Goal: Navigation & Orientation: Understand site structure

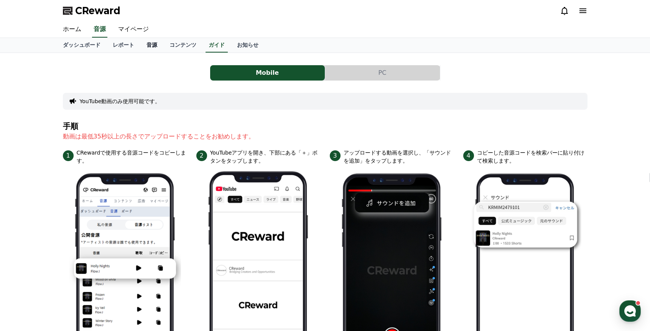
click at [151, 46] on link "音源" at bounding box center [151, 45] width 23 height 15
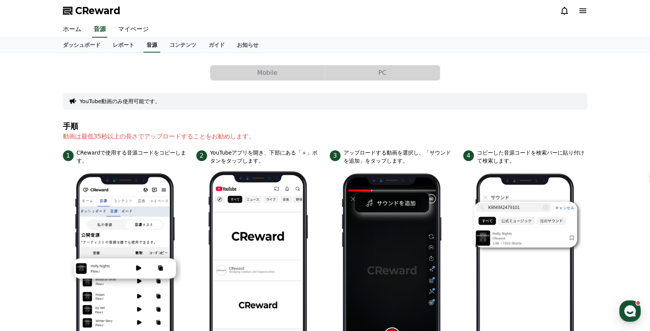
click at [151, 46] on link "音源" at bounding box center [151, 45] width 17 height 15
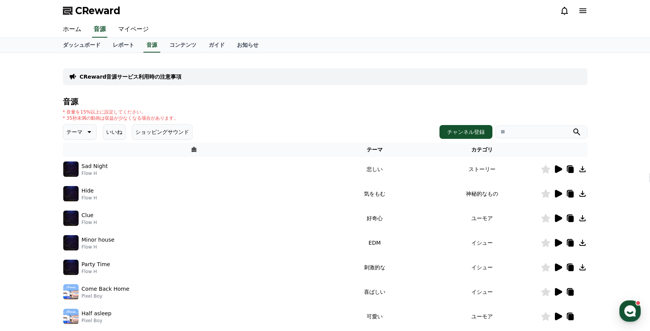
click at [560, 168] on icon at bounding box center [558, 169] width 7 height 8
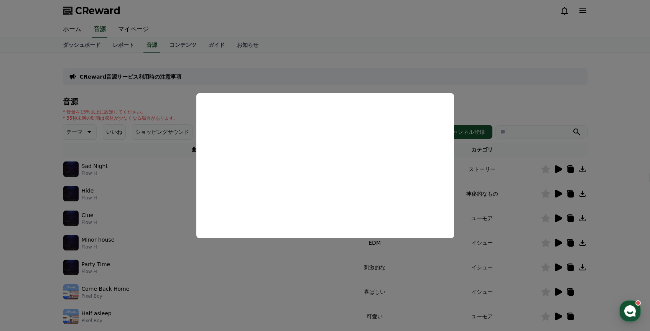
click at [307, 69] on button "close modal" at bounding box center [325, 165] width 650 height 331
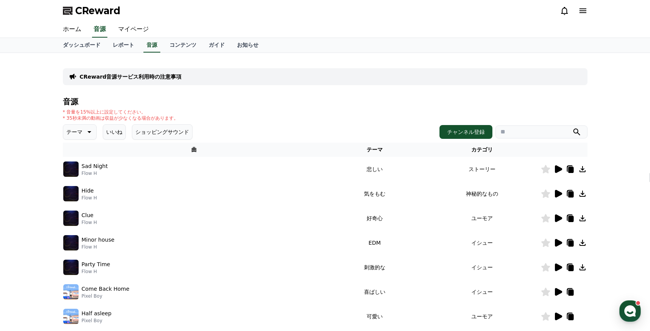
click at [560, 194] on icon at bounding box center [558, 194] width 7 height 8
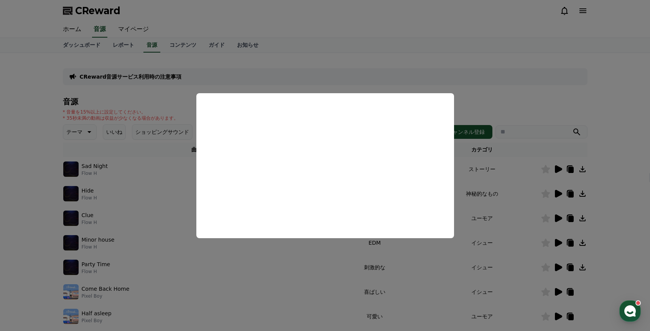
click at [479, 84] on button "close modal" at bounding box center [325, 165] width 650 height 331
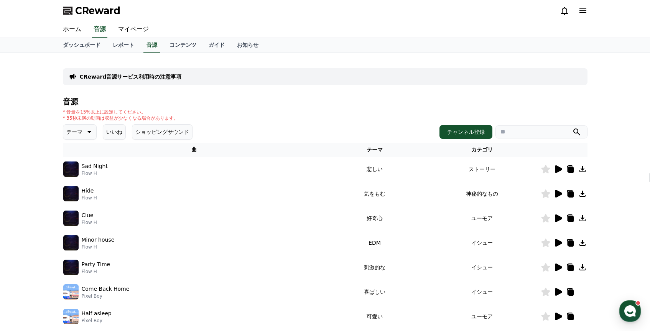
click at [560, 219] on icon at bounding box center [558, 218] width 7 height 8
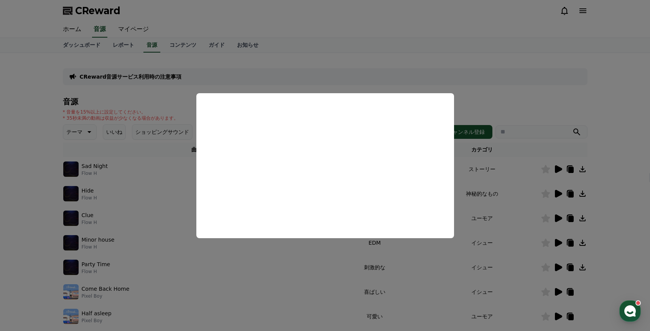
click at [515, 75] on button "close modal" at bounding box center [325, 165] width 650 height 331
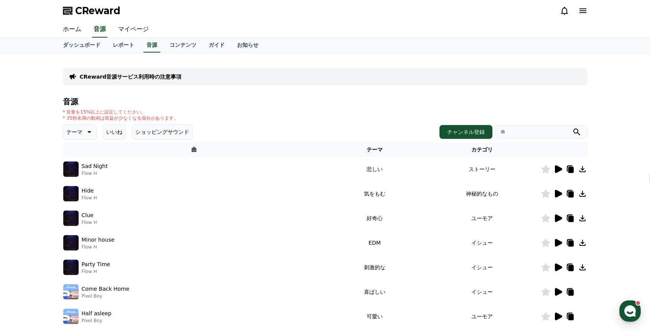
click at [557, 243] on icon at bounding box center [558, 243] width 7 height 8
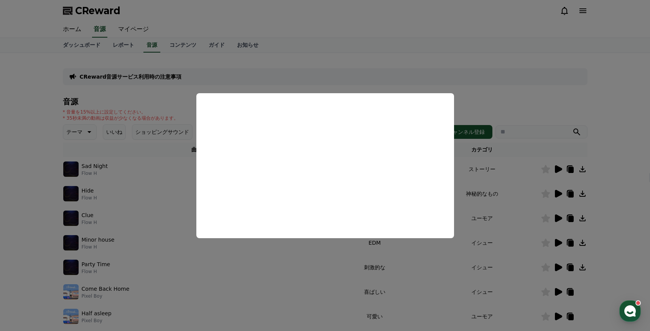
click at [507, 81] on button "close modal" at bounding box center [325, 165] width 650 height 331
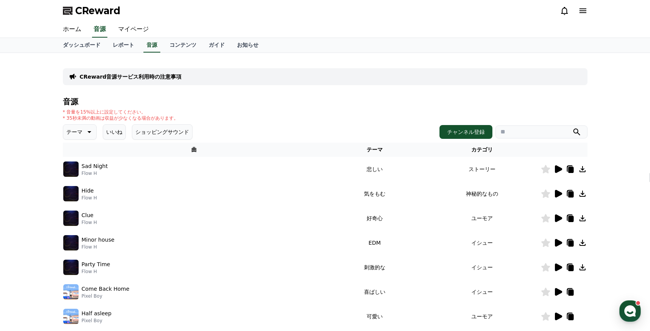
click at [557, 270] on icon at bounding box center [558, 267] width 7 height 8
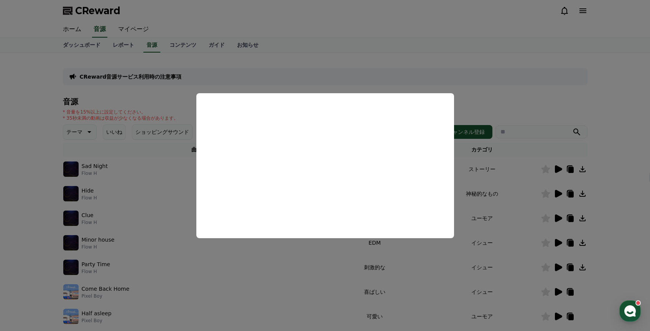
click at [424, 73] on button "close modal" at bounding box center [325, 165] width 650 height 331
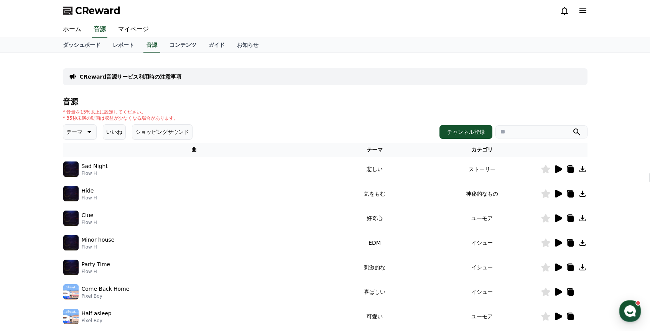
scroll to position [21, 0]
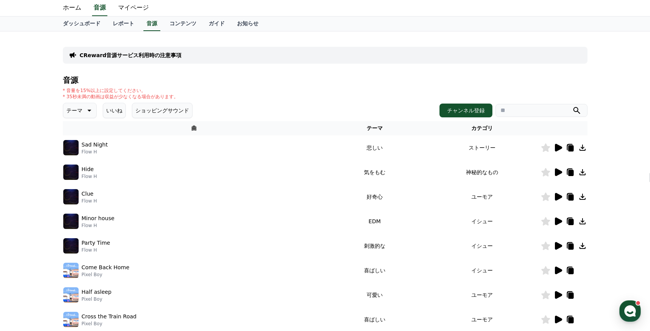
click at [555, 219] on icon at bounding box center [558, 221] width 7 height 8
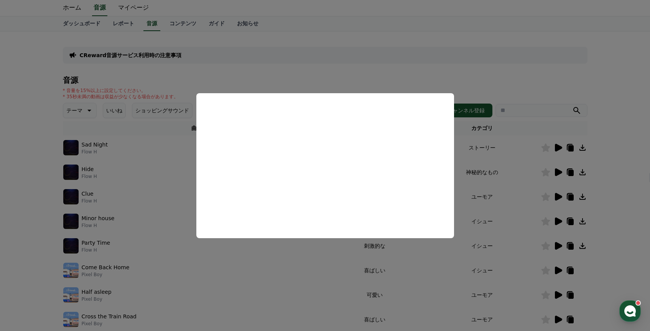
click at [475, 70] on button "close modal" at bounding box center [325, 165] width 650 height 331
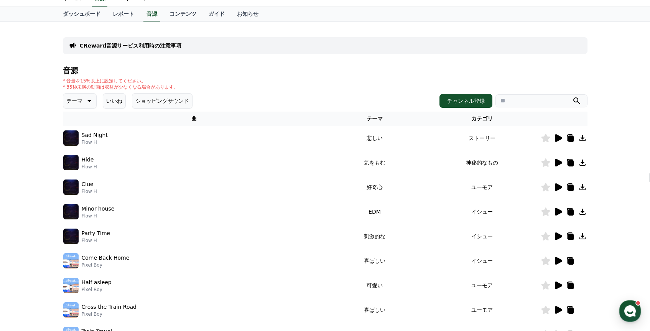
scroll to position [43, 0]
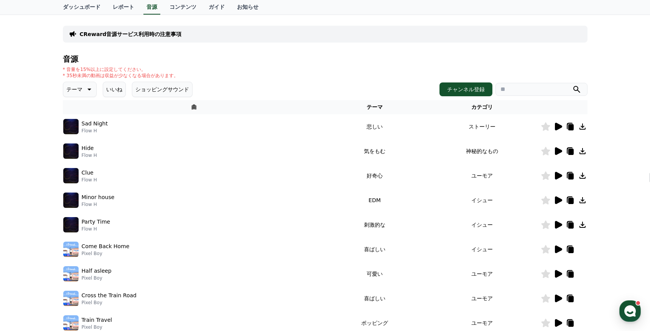
click at [559, 249] on icon at bounding box center [558, 249] width 7 height 8
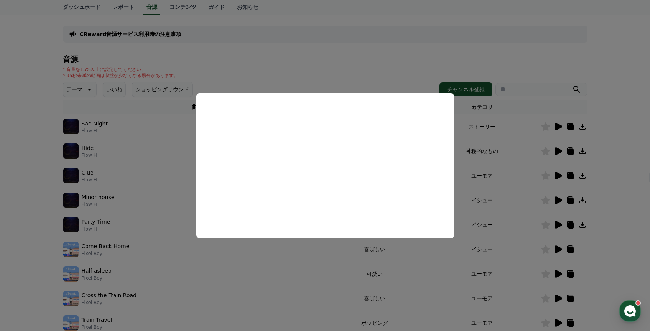
click at [471, 60] on button "close modal" at bounding box center [325, 165] width 650 height 331
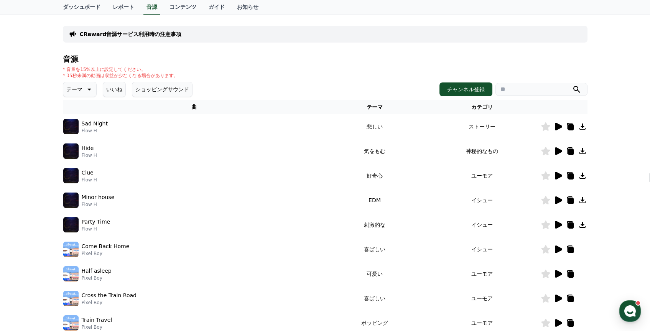
click at [470, 64] on div "音源 * 音量を15%以上に設定してください。 * 35秒未満の動画は収益が少なくなる場合があります。 テーマ いいね ショッピングサウンド チャンネル登録 …" at bounding box center [325, 215] width 525 height 320
click at [557, 274] on icon at bounding box center [558, 274] width 7 height 8
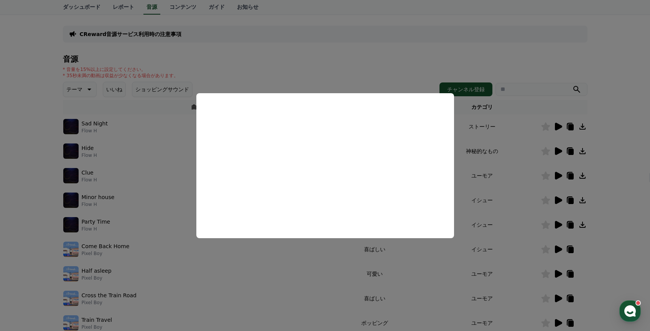
click at [308, 60] on button "close modal" at bounding box center [325, 165] width 650 height 331
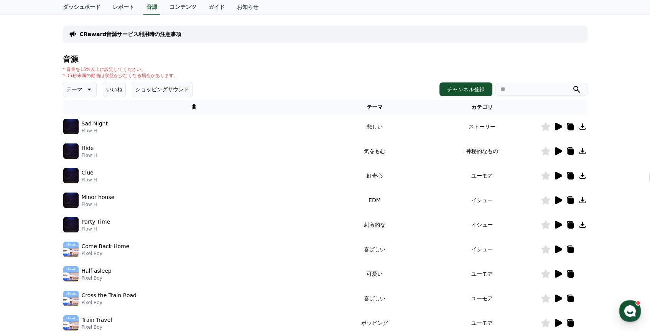
scroll to position [188, 0]
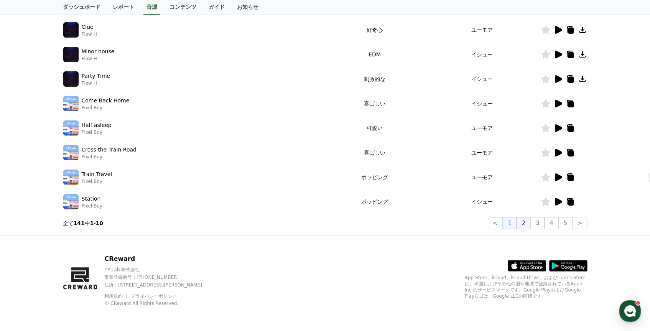
click at [525, 222] on button "2" at bounding box center [524, 223] width 14 height 12
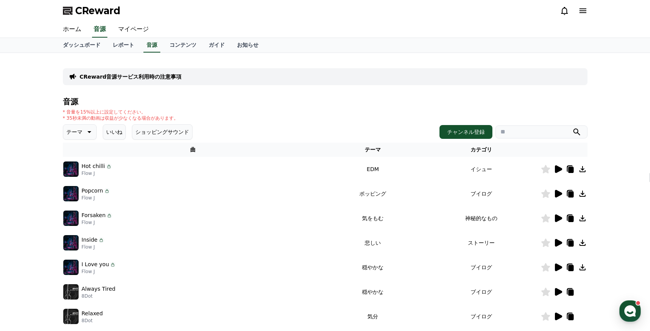
drag, startPoint x: 528, startPoint y: 133, endPoint x: 507, endPoint y: 134, distance: 21.1
click at [507, 134] on input "search" at bounding box center [542, 131] width 92 height 13
paste input "******"
type input "******"
click at [618, 141] on div "CReward音源サービス利用時の注意事項 音源 * 音量を15%以上に設定してください。 * 35秒未満の動画は収益が少なくなる場合があります。 テーマ い…" at bounding box center [325, 238] width 650 height 371
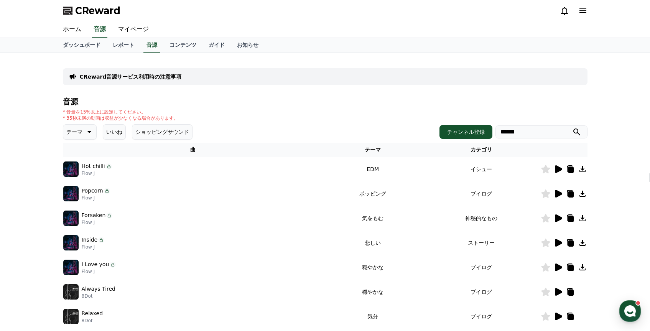
click at [578, 132] on icon "submit" at bounding box center [576, 131] width 9 height 9
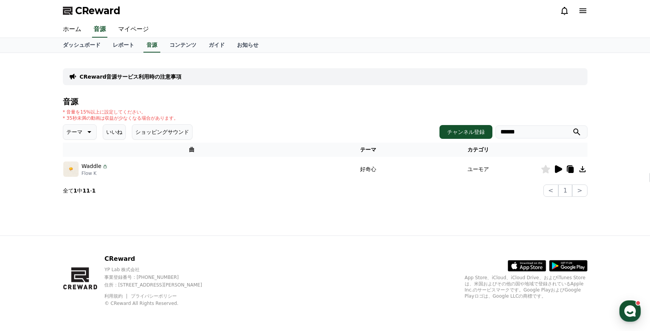
click at [560, 171] on icon at bounding box center [557, 169] width 9 height 9
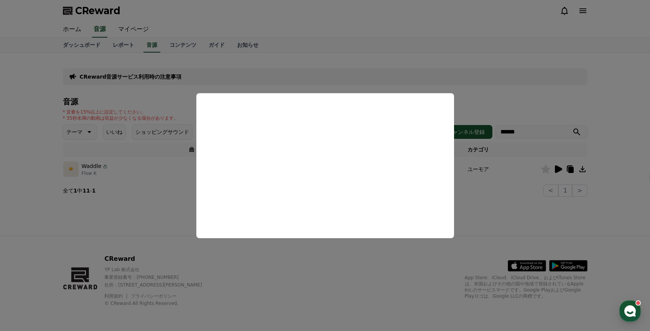
click at [498, 88] on button "close modal" at bounding box center [325, 165] width 650 height 331
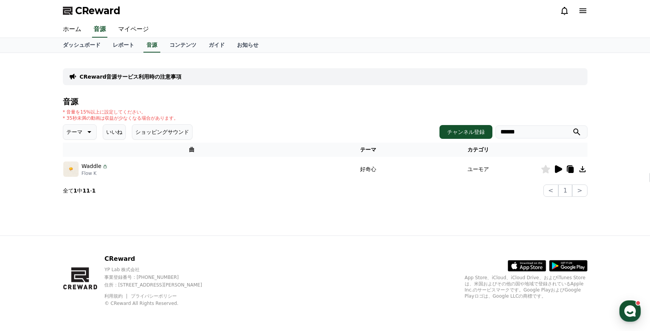
click at [158, 77] on p "CReward音源サービス利用時の注意事項" at bounding box center [131, 77] width 102 height 8
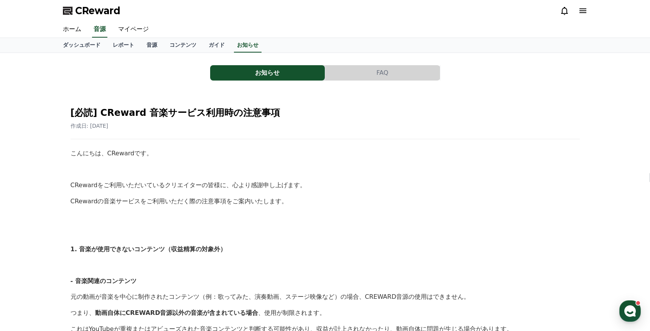
click at [376, 74] on button "FAQ" at bounding box center [382, 72] width 115 height 15
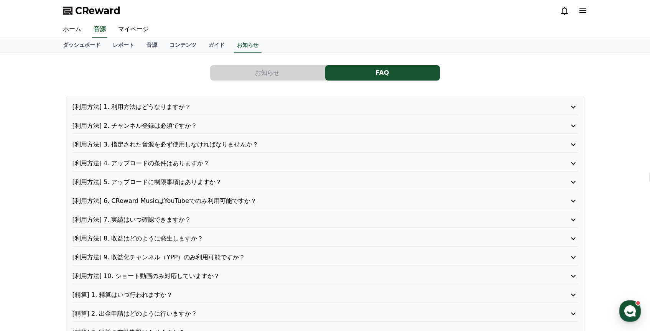
click at [294, 71] on button "お知らせ" at bounding box center [267, 72] width 115 height 15
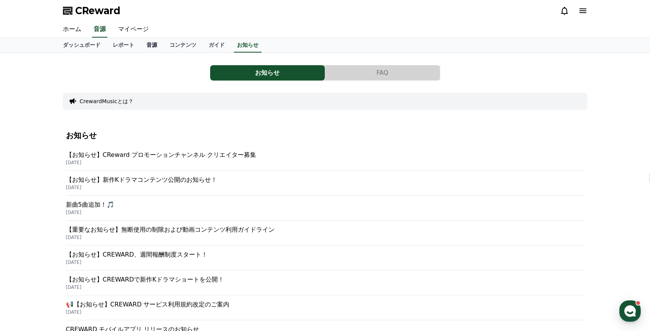
click at [156, 46] on link "音源" at bounding box center [151, 45] width 23 height 15
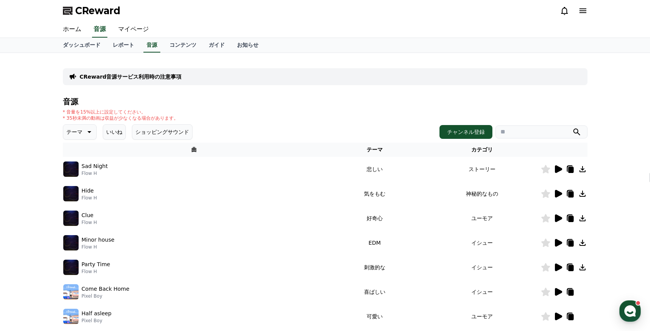
scroll to position [188, 0]
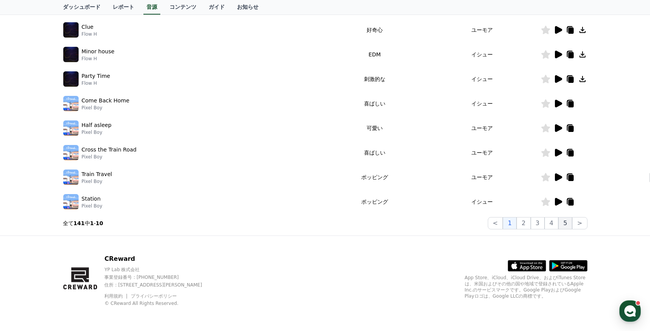
click at [572, 222] on button "5" at bounding box center [565, 223] width 14 height 12
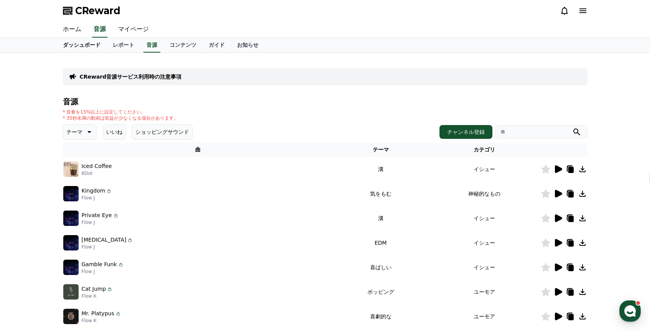
click at [84, 46] on link "ダッシュボード" at bounding box center [82, 45] width 50 height 15
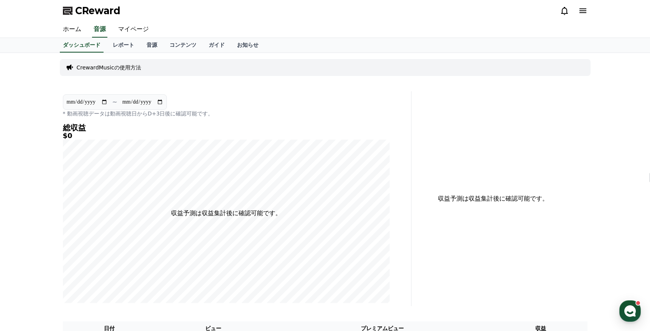
click at [132, 66] on p "CrewardMusicの使用方法" at bounding box center [109, 68] width 64 height 8
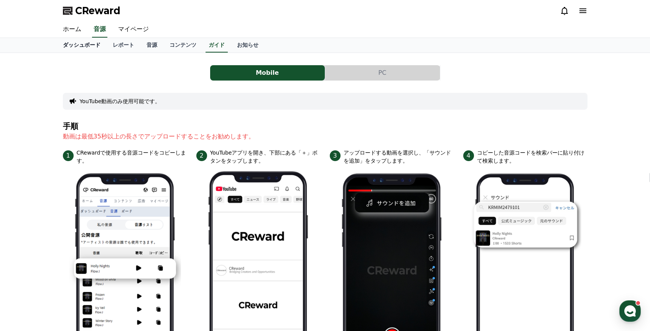
click at [95, 46] on link "ダッシュボード" at bounding box center [82, 45] width 50 height 15
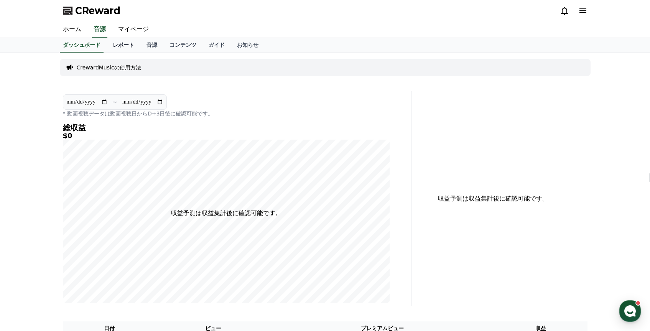
click at [124, 48] on link "レポート" at bounding box center [124, 45] width 34 height 15
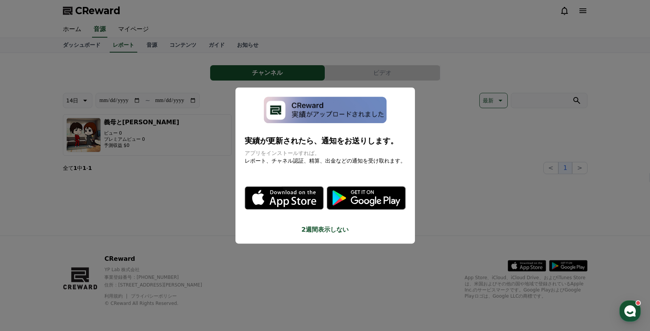
click at [478, 167] on button "close modal" at bounding box center [325, 165] width 650 height 331
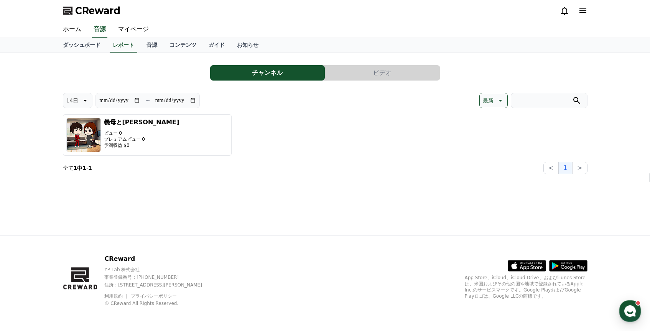
click at [346, 75] on button "ビデオ" at bounding box center [382, 72] width 115 height 15
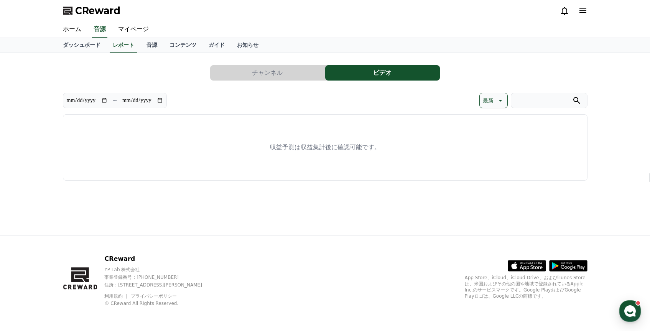
click at [277, 79] on button "チャンネル" at bounding box center [267, 72] width 115 height 15
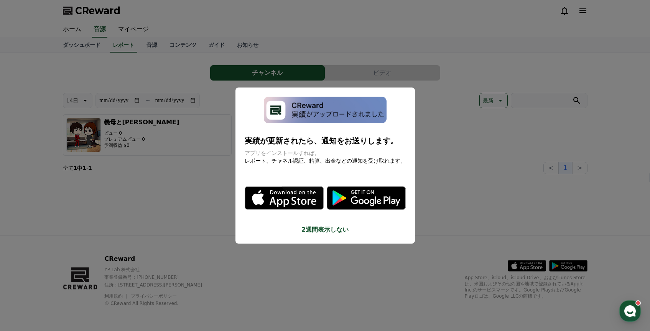
click at [195, 168] on button "close modal" at bounding box center [325, 165] width 650 height 331
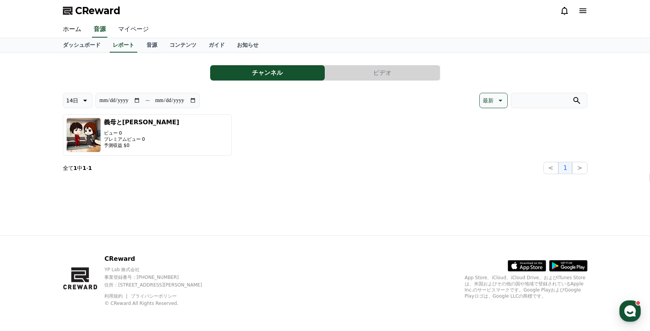
click at [132, 30] on link "マイページ" at bounding box center [133, 29] width 43 height 16
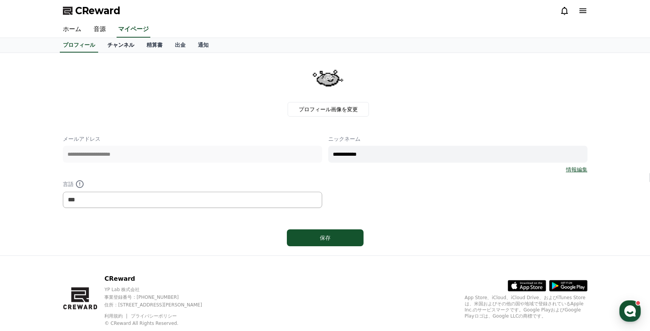
click at [132, 48] on link "チャンネル" at bounding box center [120, 45] width 39 height 15
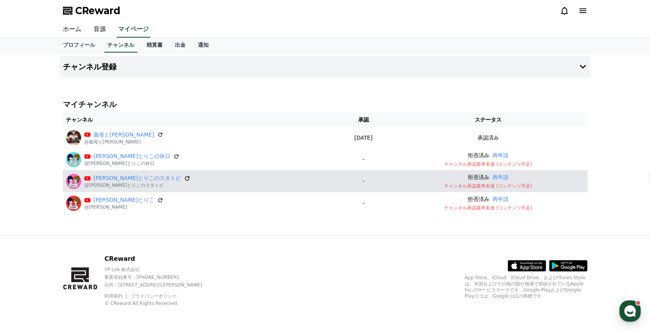
click at [184, 178] on icon at bounding box center [187, 178] width 7 height 7
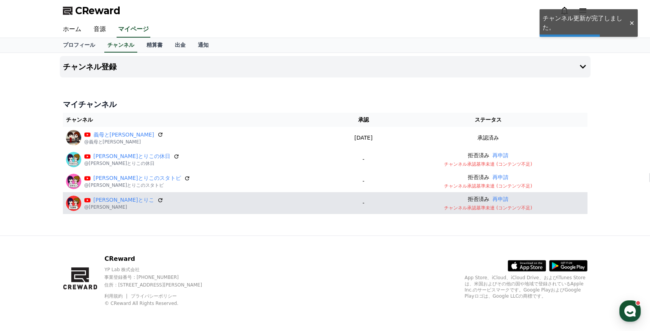
click at [128, 200] on p "[PERSON_NAME]とりこ" at bounding box center [123, 200] width 79 height 8
click at [157, 199] on icon at bounding box center [160, 200] width 7 height 7
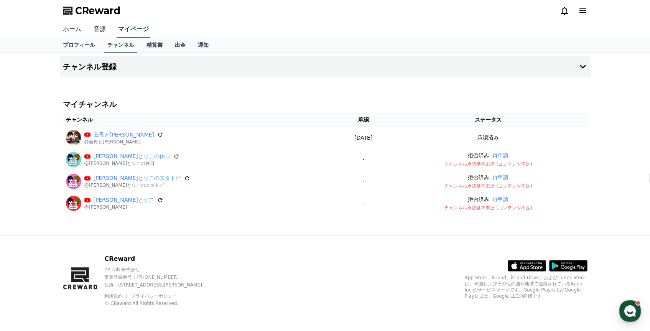
click at [74, 29] on link "ホーム" at bounding box center [72, 29] width 31 height 16
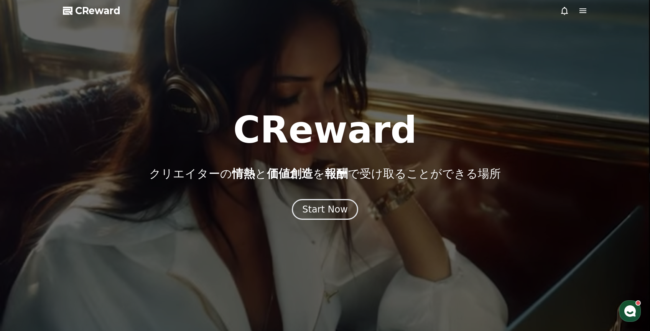
click at [567, 12] on icon at bounding box center [564, 10] width 9 height 9
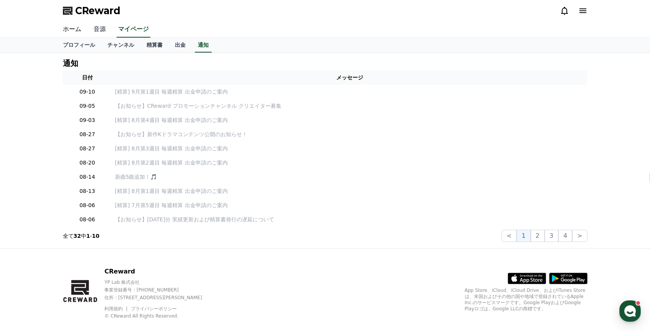
click at [101, 28] on link "音源" at bounding box center [99, 29] width 25 height 16
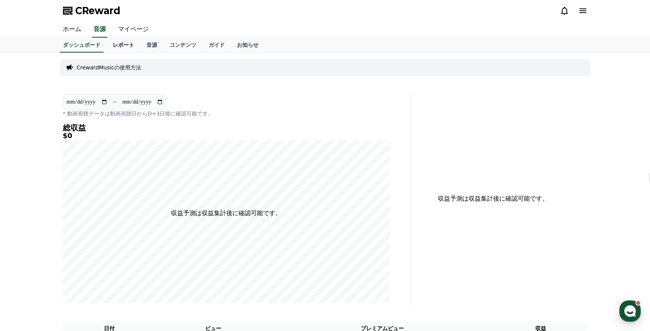
click at [128, 44] on link "レポート" at bounding box center [124, 45] width 34 height 15
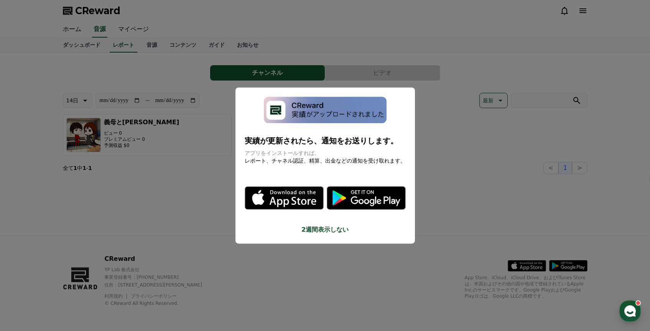
click at [197, 227] on button "close modal" at bounding box center [325, 165] width 650 height 331
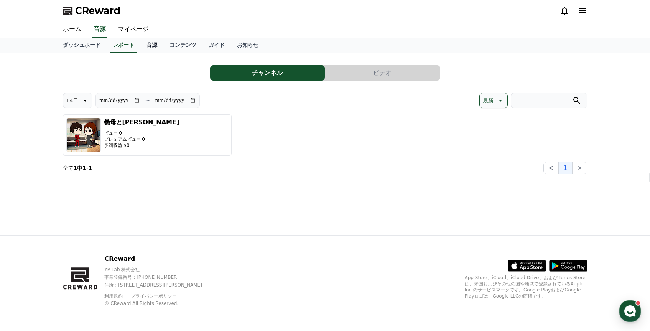
click at [151, 49] on link "音源" at bounding box center [151, 45] width 23 height 15
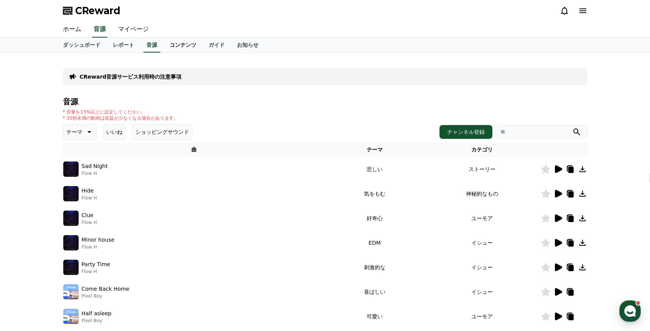
click at [188, 47] on link "コンテンツ" at bounding box center [182, 45] width 39 height 15
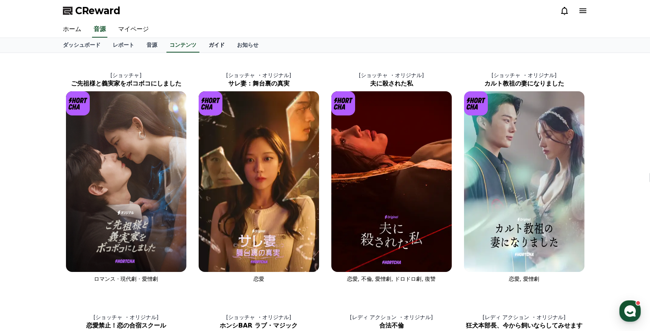
click at [207, 46] on link "ガイド" at bounding box center [217, 45] width 28 height 15
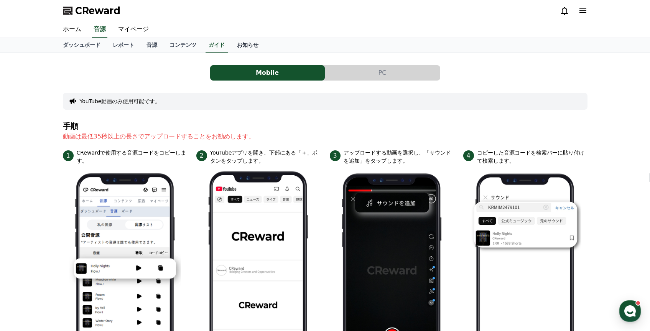
click at [250, 46] on link "お知らせ" at bounding box center [248, 45] width 34 height 15
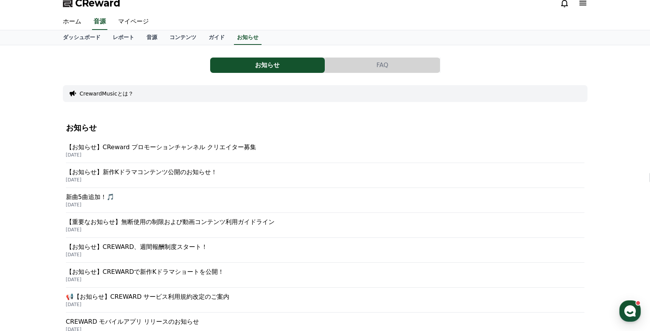
scroll to position [20, 0]
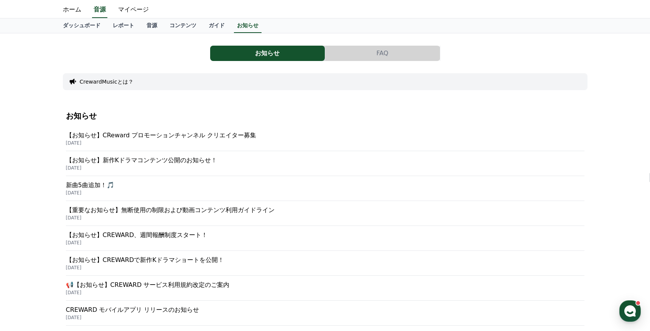
click at [111, 79] on button "CrewardMusicとは？" at bounding box center [107, 82] width 54 height 8
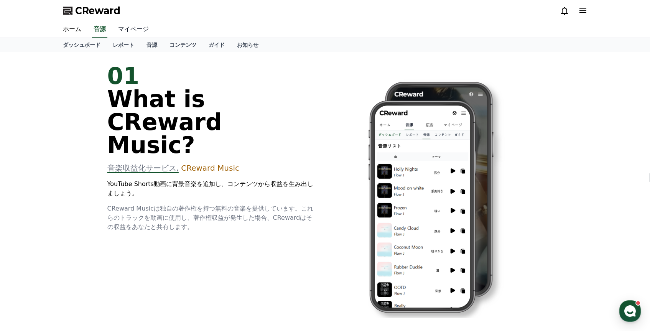
click at [132, 26] on link "マイページ" at bounding box center [133, 29] width 43 height 16
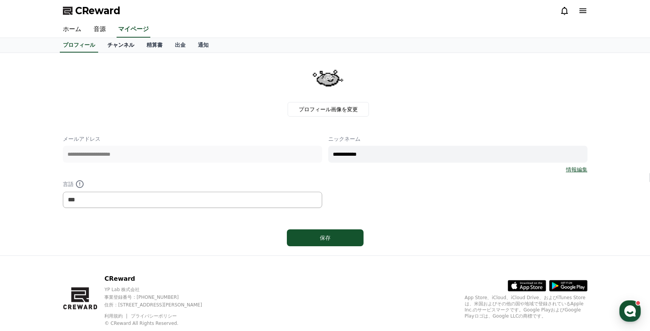
click at [126, 47] on link "チャンネル" at bounding box center [120, 45] width 39 height 15
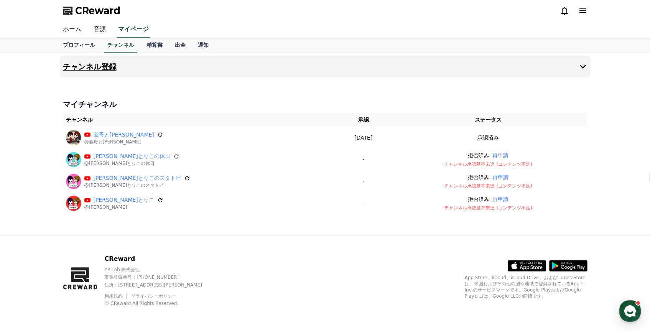
click at [581, 60] on button "チャンネル登録" at bounding box center [325, 66] width 531 height 21
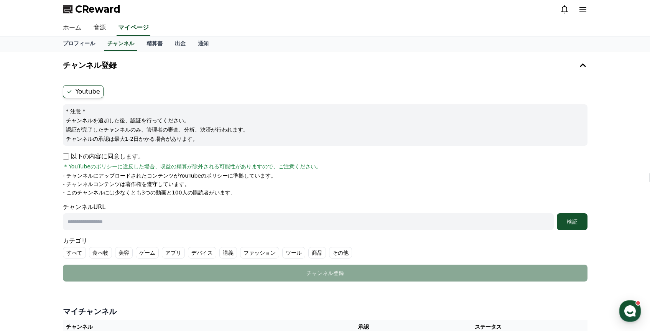
scroll to position [193, 0]
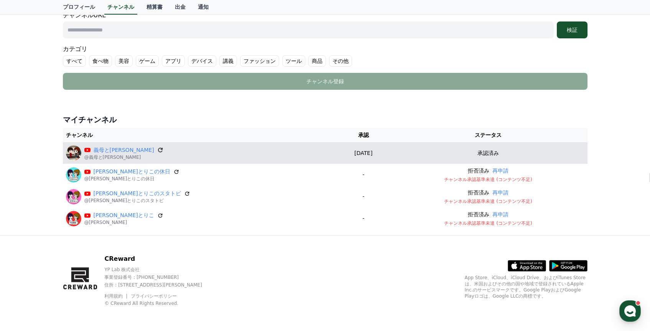
click at [158, 149] on icon at bounding box center [160, 150] width 5 height 5
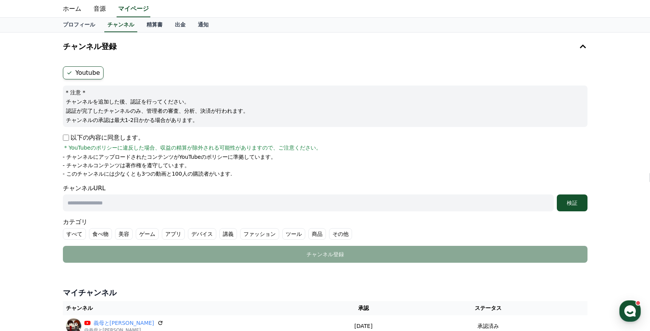
scroll to position [0, 0]
